Goal: Navigation & Orientation: Find specific page/section

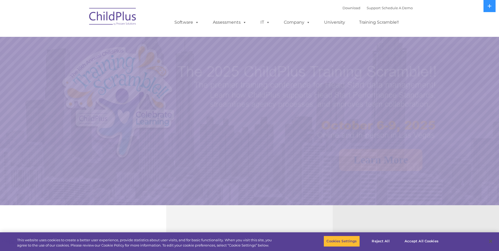
select select "MEDIUM"
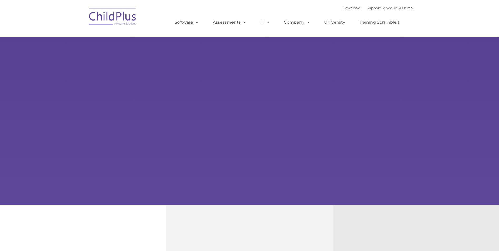
type input ""
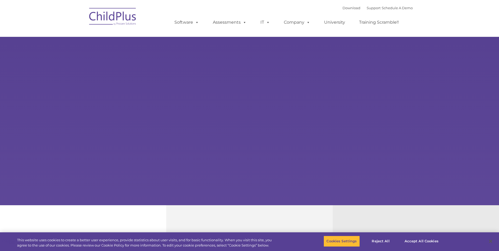
select select "MEDIUM"
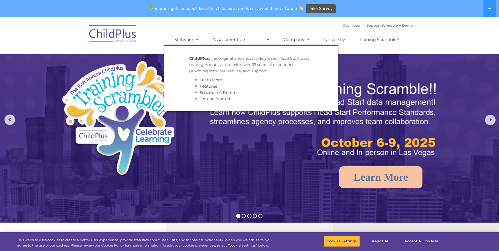
click at [183, 41] on link "Software" at bounding box center [186, 39] width 35 height 11
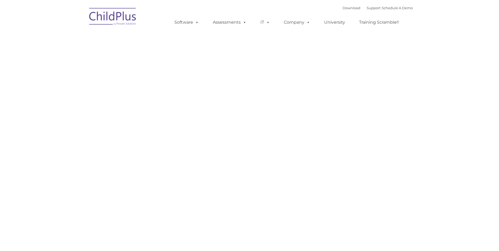
type input ""
